Goal: Subscribe to service/newsletter

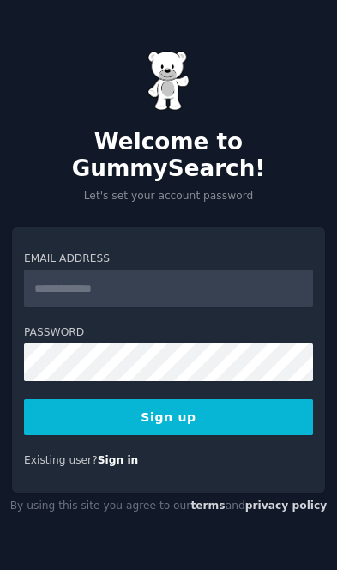
click at [265, 279] on input "Email Address" at bounding box center [168, 289] width 289 height 38
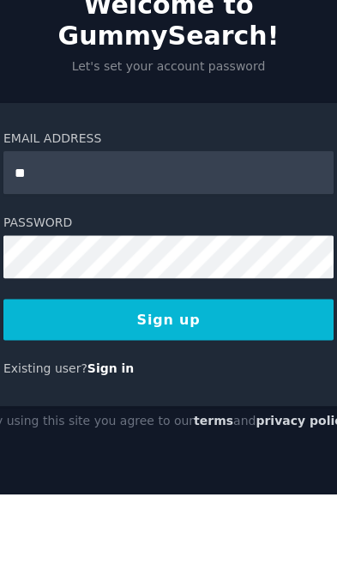
type input "*"
type input "******"
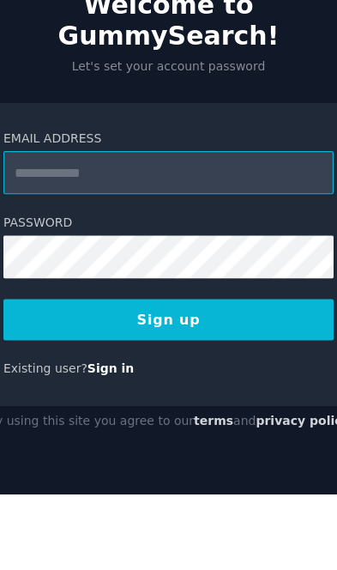
type input "**********"
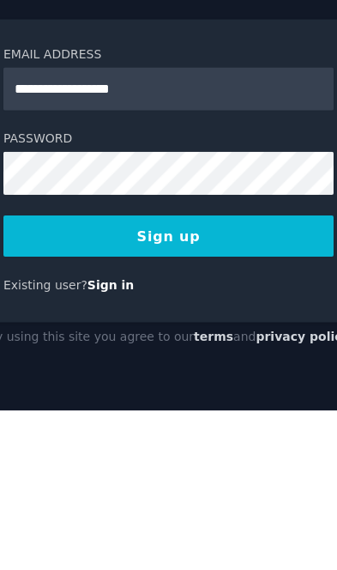
click at [36, 399] on button "Sign up" at bounding box center [168, 417] width 289 height 36
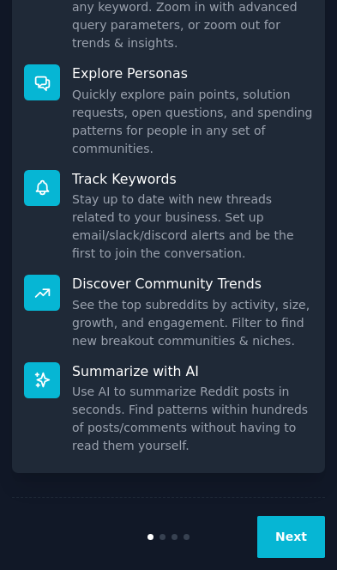
click at [300, 529] on button "Next" at bounding box center [292, 537] width 68 height 42
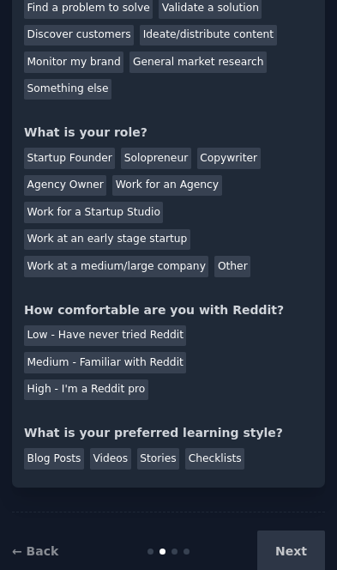
click at [301, 531] on div "Next" at bounding box center [273, 552] width 105 height 42
click at [294, 531] on div "Next" at bounding box center [273, 552] width 105 height 42
click at [288, 531] on div "Next" at bounding box center [273, 552] width 105 height 42
click at [296, 531] on div "Next" at bounding box center [273, 552] width 105 height 42
click at [292, 531] on div "Next" at bounding box center [273, 552] width 105 height 42
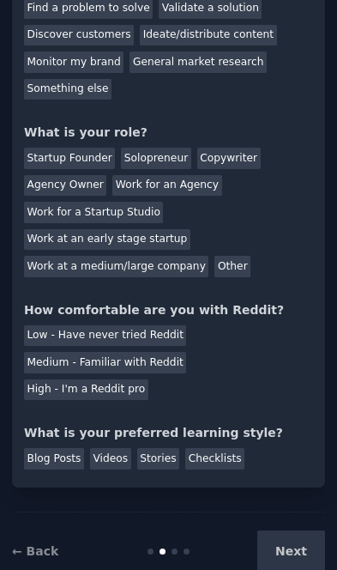
click at [283, 531] on div "Next" at bounding box center [273, 552] width 105 height 42
click at [288, 531] on div "Next" at bounding box center [273, 552] width 105 height 42
